Goal: Check status: Check status

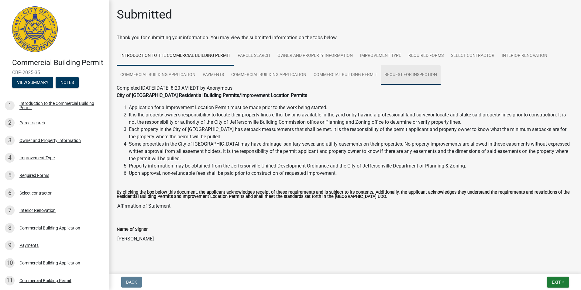
click at [401, 74] on link "Request for Inspection" at bounding box center [411, 74] width 60 height 19
click at [392, 73] on link "Request for Inspection" at bounding box center [411, 74] width 60 height 19
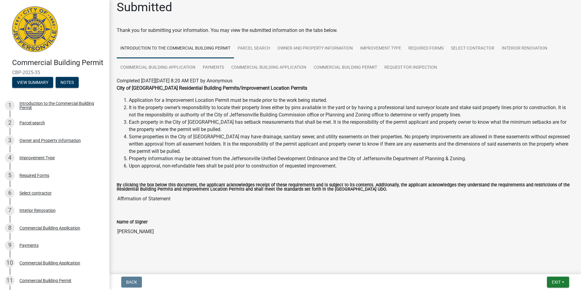
scroll to position [9, 0]
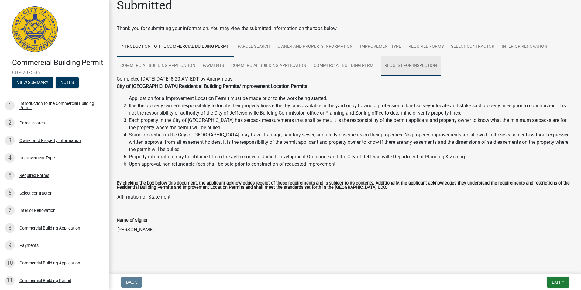
click at [416, 66] on link "Request for Inspection" at bounding box center [411, 65] width 60 height 19
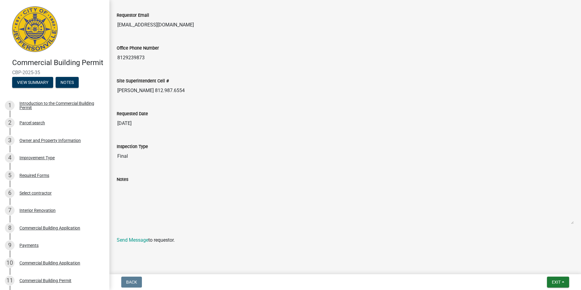
scroll to position [0, 0]
